Goal: Communication & Community: Answer question/provide support

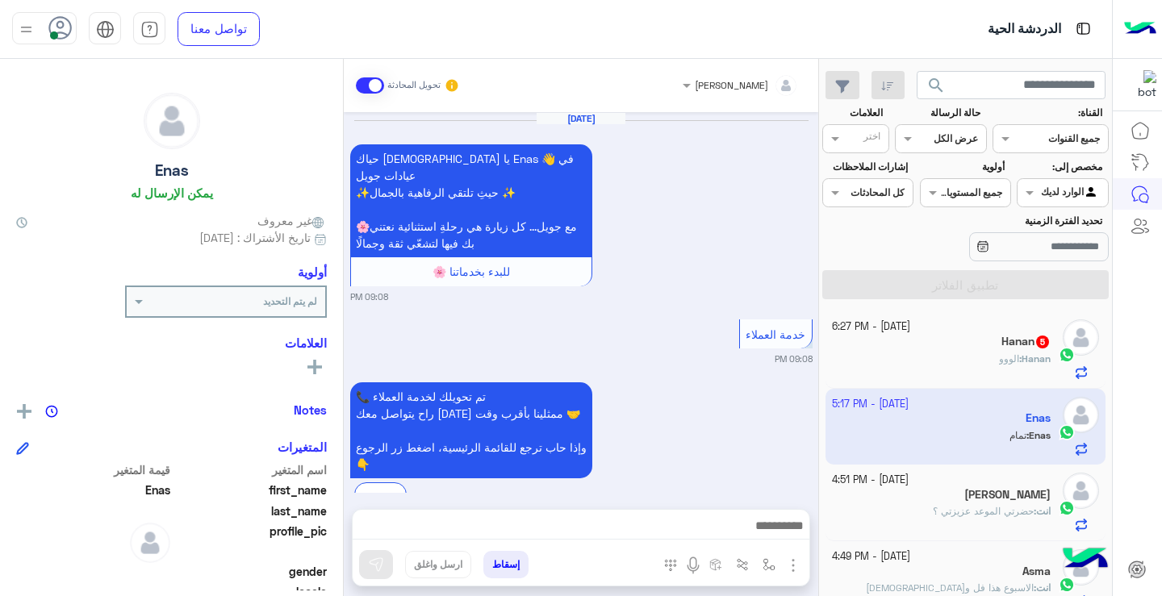
scroll to position [1044, 0]
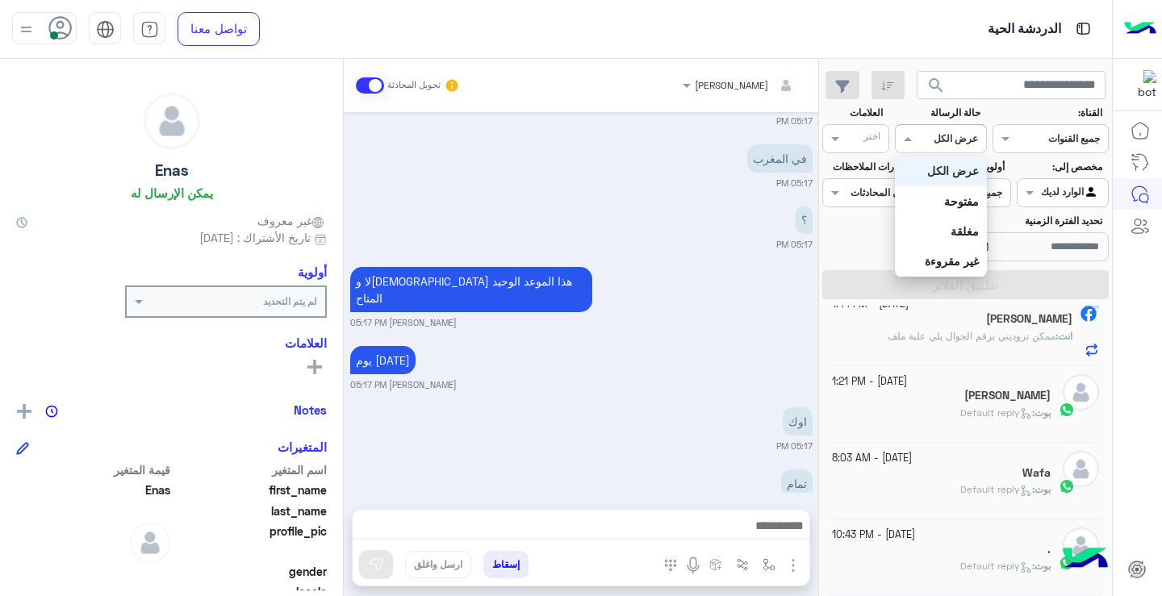
click at [943, 140] on input "text" at bounding box center [959, 137] width 37 height 15
click at [955, 255] on b "غير مقروءة" at bounding box center [952, 261] width 54 height 14
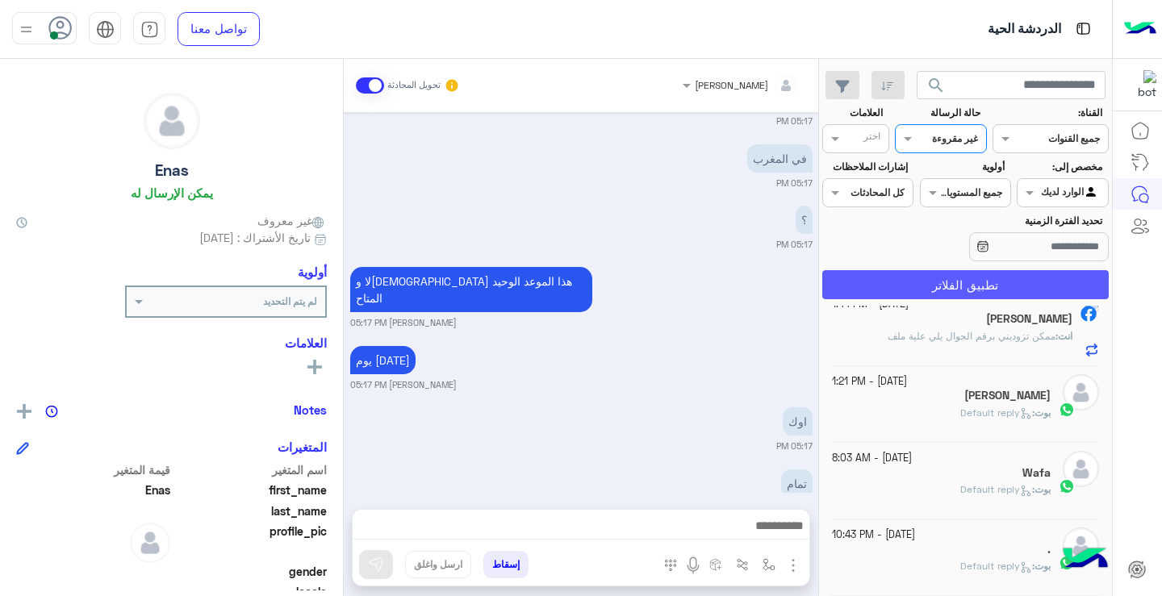
click at [953, 278] on button "تطبيق الفلاتر" at bounding box center [965, 284] width 287 height 29
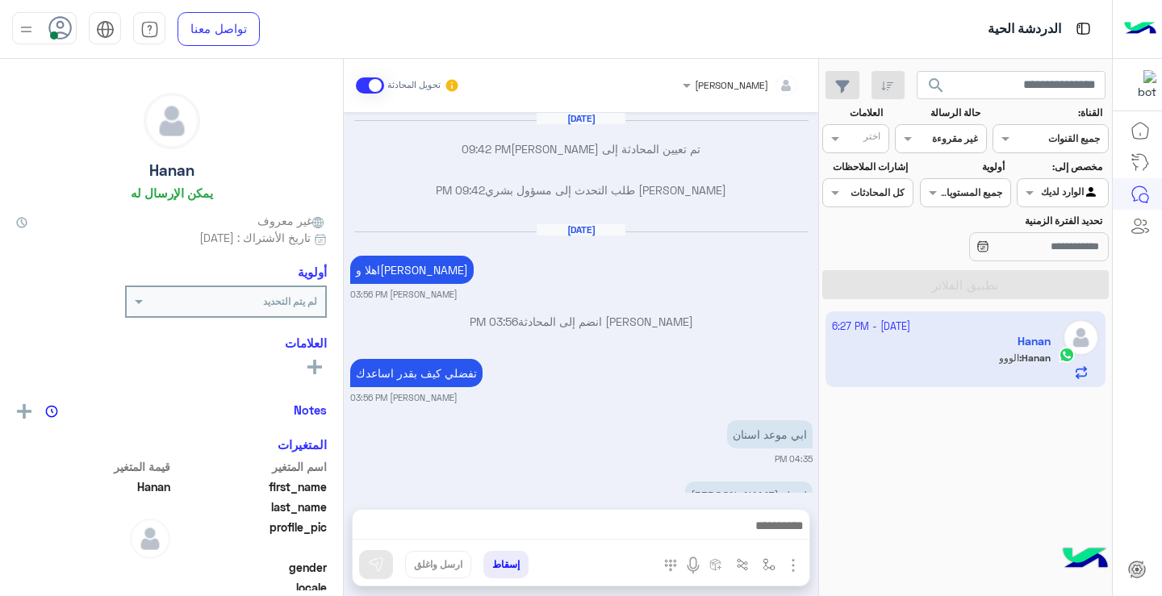
scroll to position [848, 0]
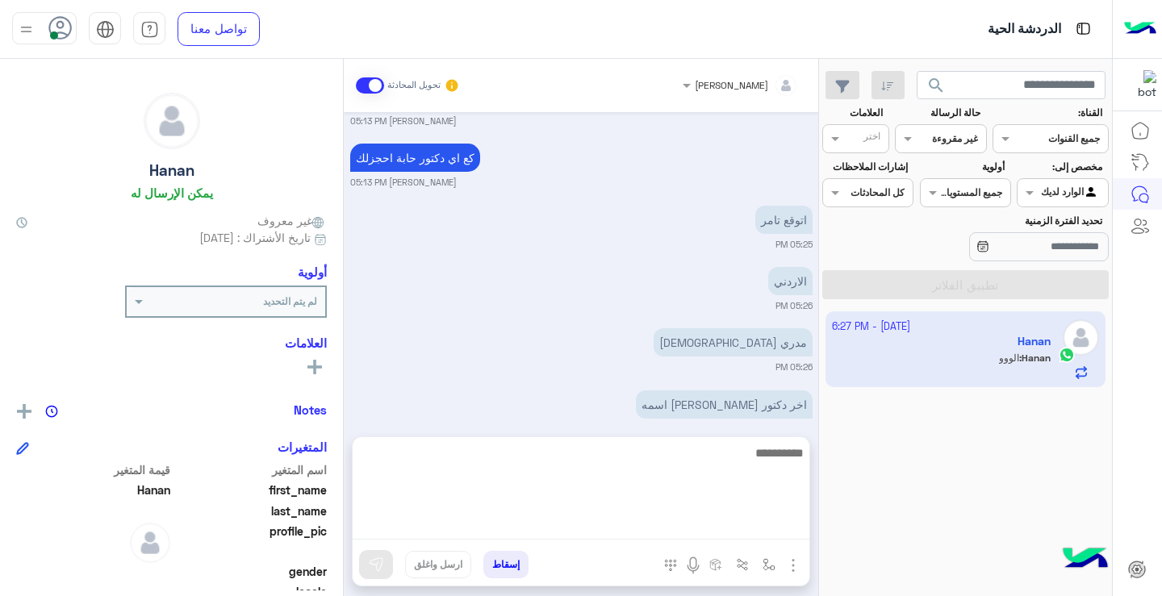
click at [768, 525] on textarea at bounding box center [581, 491] width 457 height 97
type textarea "**********"
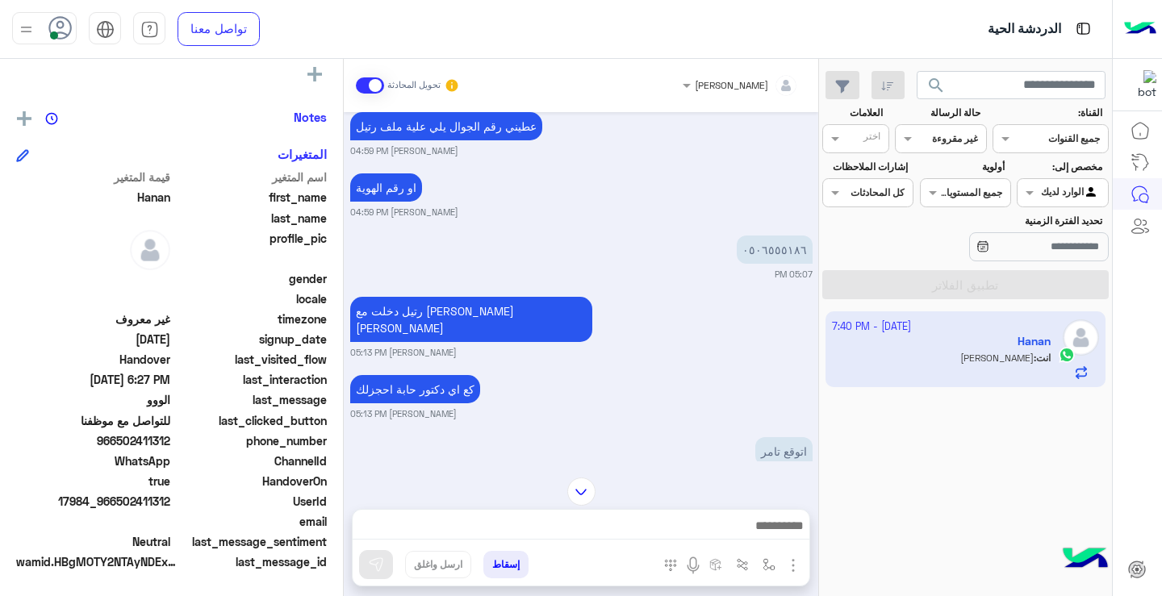
scroll to position [910, 0]
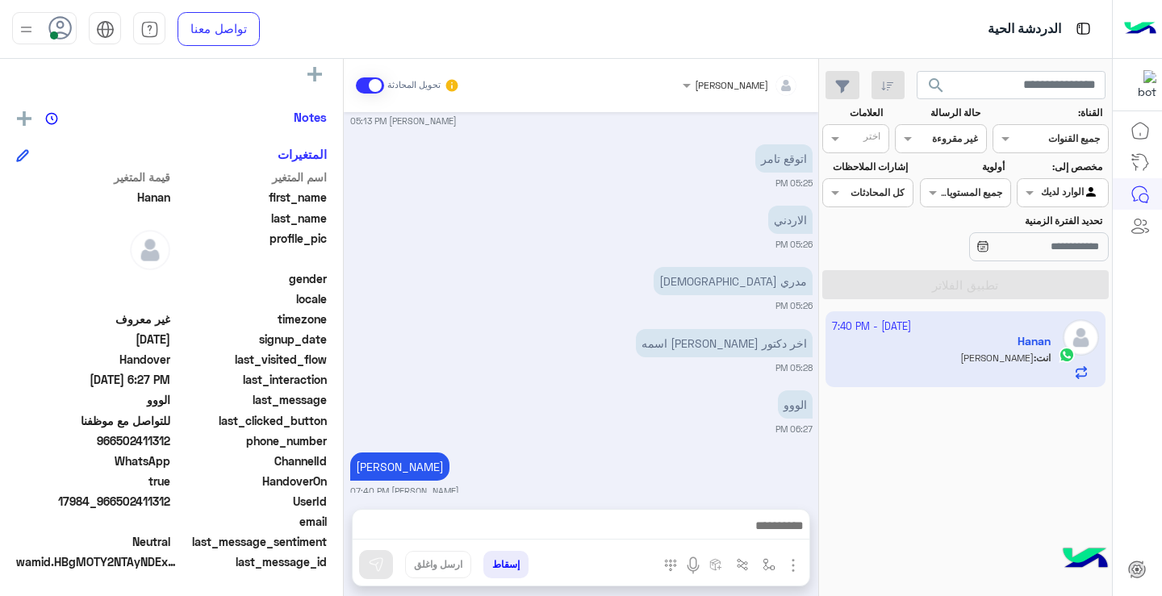
click at [943, 151] on div "القناه غير مقروءة" at bounding box center [940, 138] width 91 height 29
click at [951, 174] on b "عرض الكل" at bounding box center [953, 171] width 52 height 14
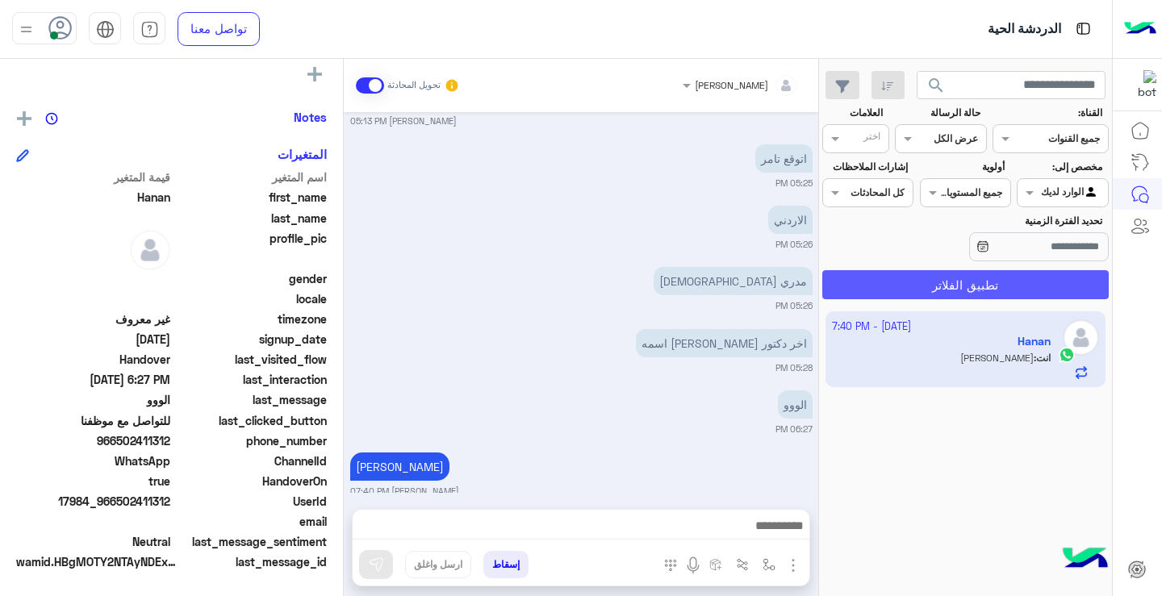
click at [981, 281] on button "تطبيق الفلاتر" at bounding box center [965, 284] width 287 height 29
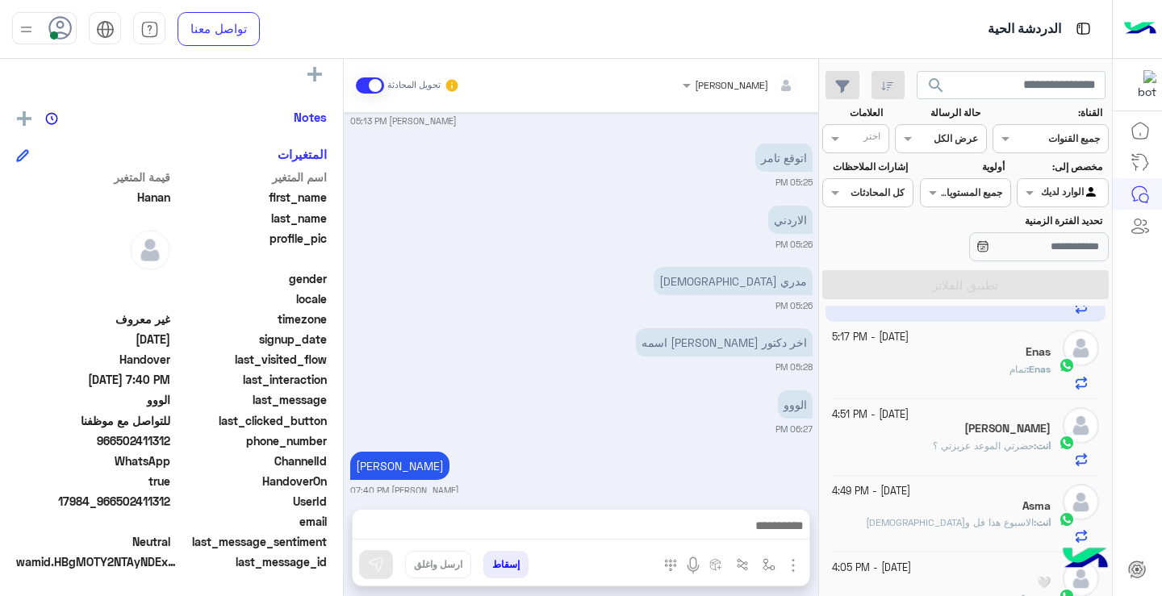
scroll to position [81, 0]
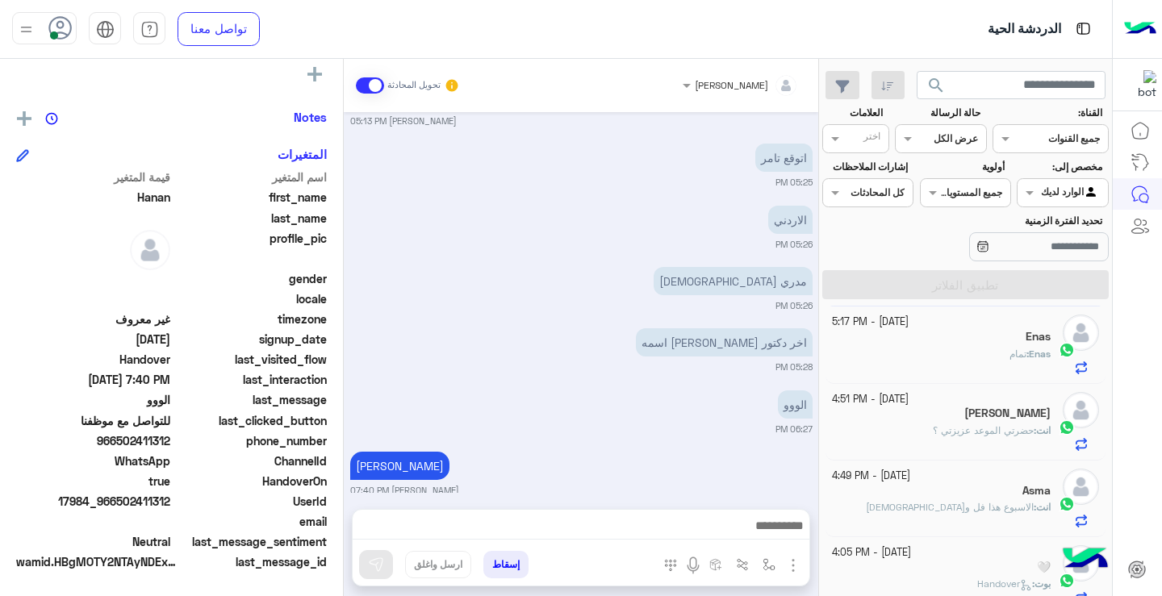
click at [819, 410] on mat-drawer-container "search القناة: القناه جميع القنوات حالة الرسالة القناه عرض الكل العلامات اختر م…" at bounding box center [556, 331] width 1112 height 544
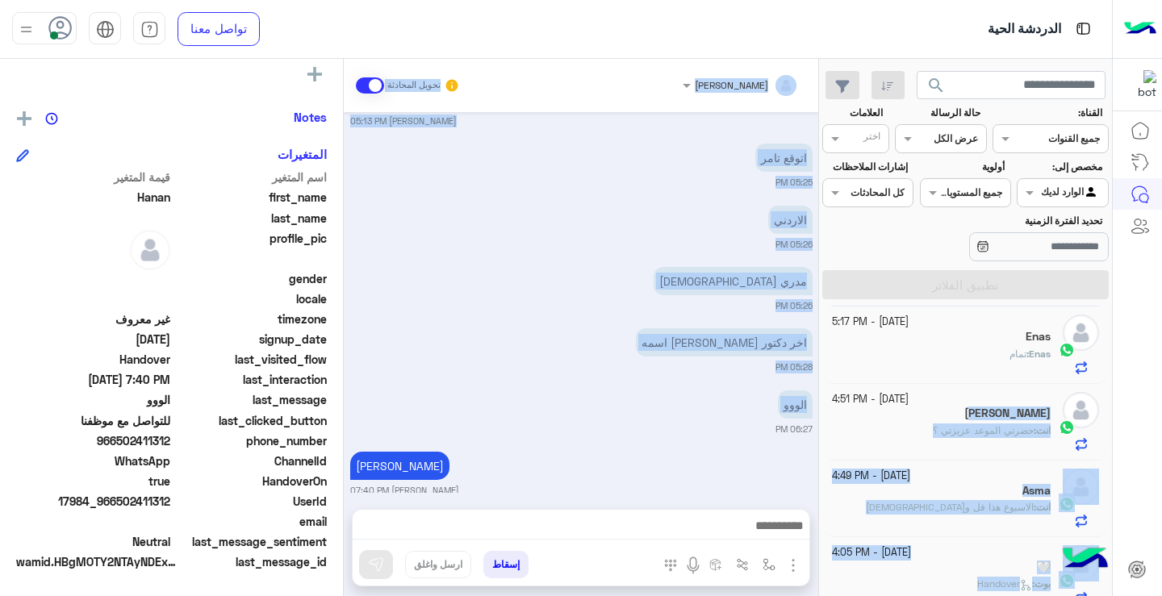
scroll to position [0, 0]
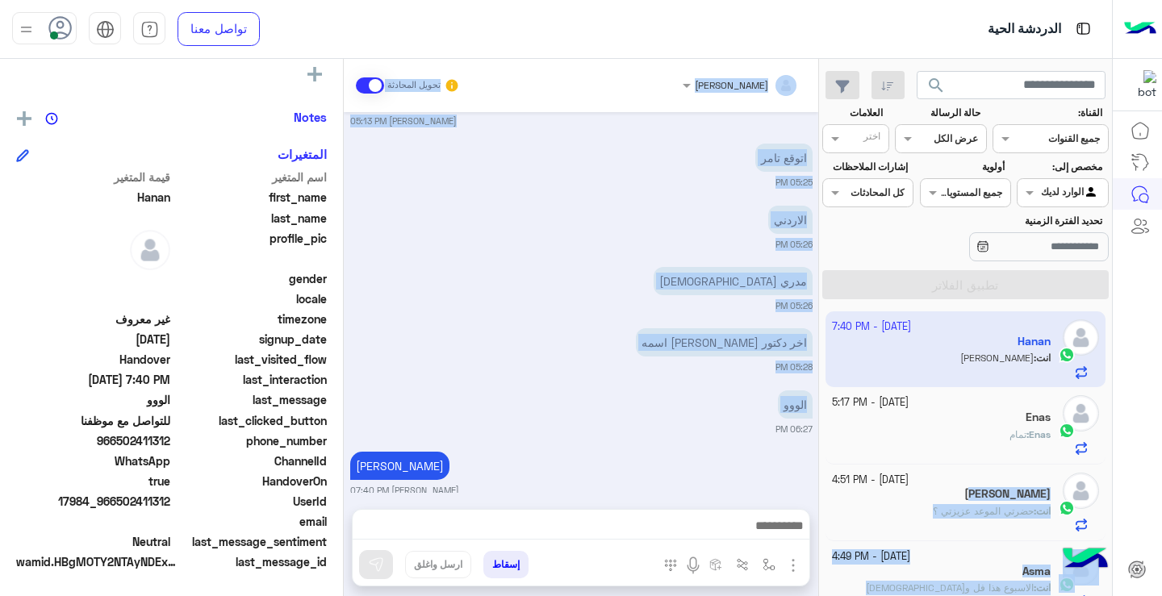
click at [943, 89] on span "search" at bounding box center [936, 85] width 19 height 19
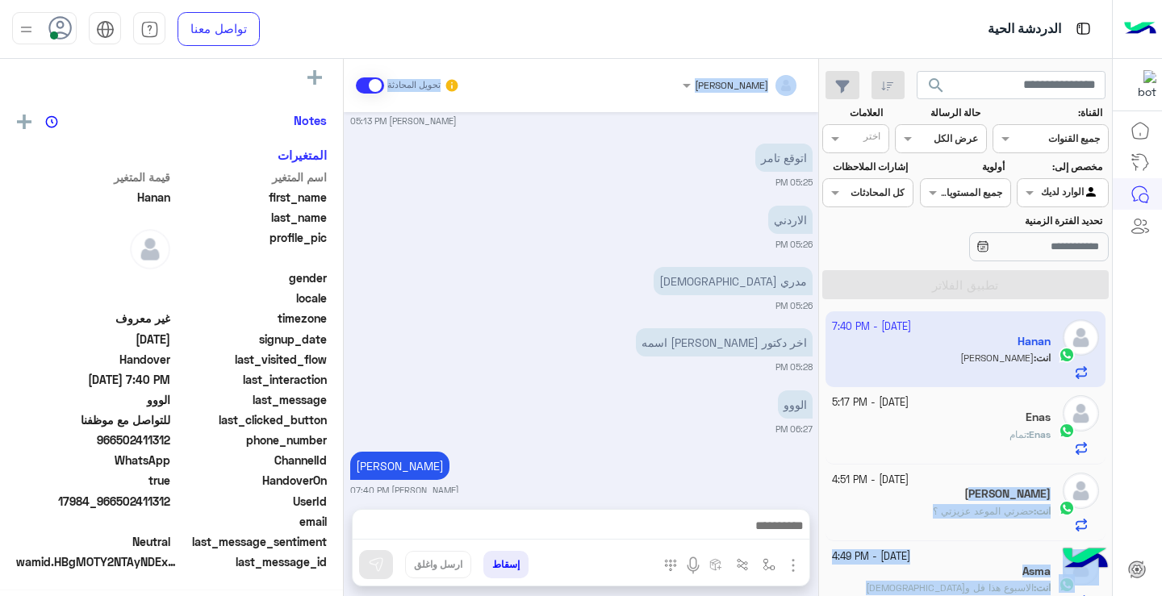
scroll to position [293, 0]
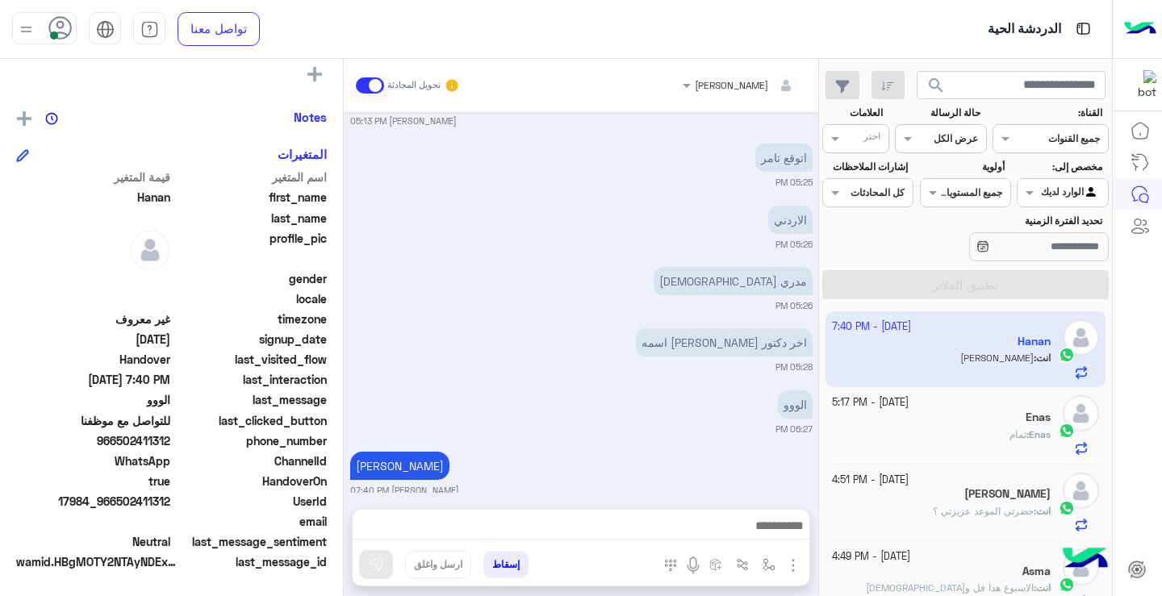
click at [866, 228] on div "تحديد الفترة الزمنية" at bounding box center [965, 239] width 293 height 51
click at [936, 82] on span "search" at bounding box center [936, 85] width 19 height 19
